Goal: Navigation & Orientation: Find specific page/section

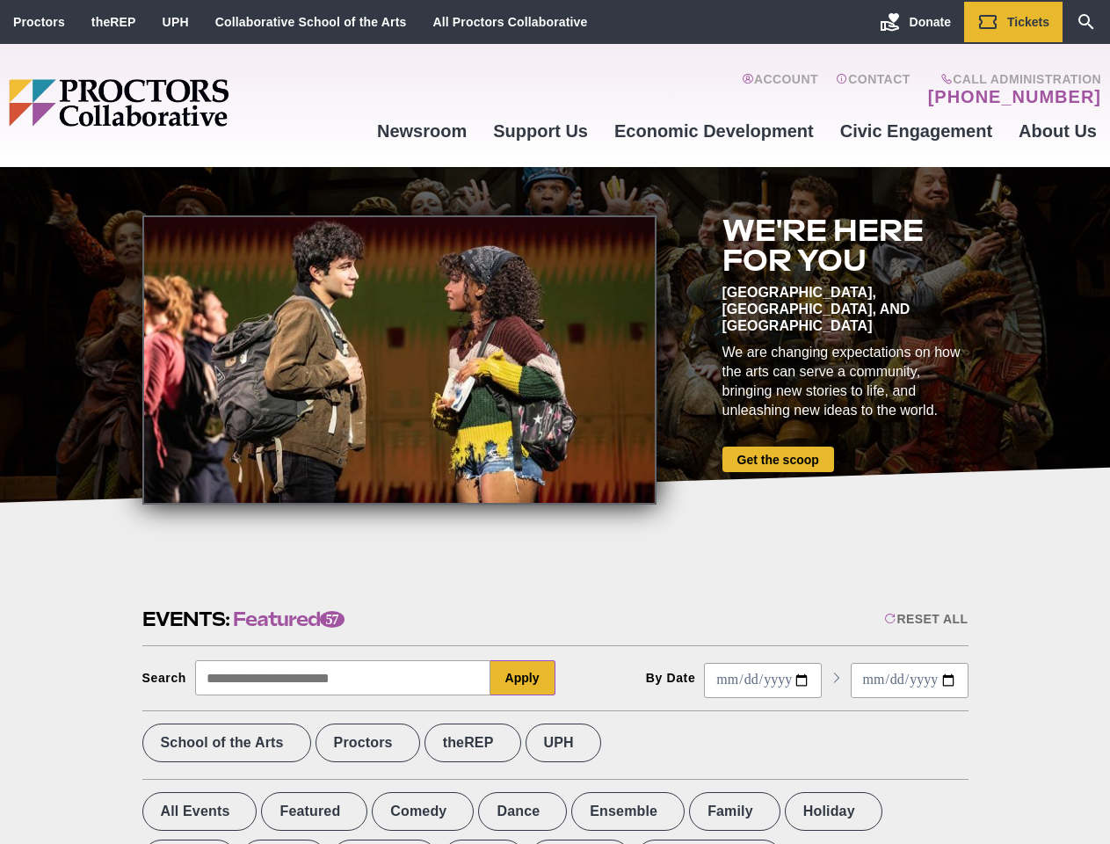
click at [554, 422] on div at bounding box center [399, 359] width 514 height 289
click at [924, 619] on div "Reset All" at bounding box center [925, 619] width 83 height 14
click at [523, 677] on button "Apply" at bounding box center [522, 677] width 65 height 35
